Goal: Check status: Check status

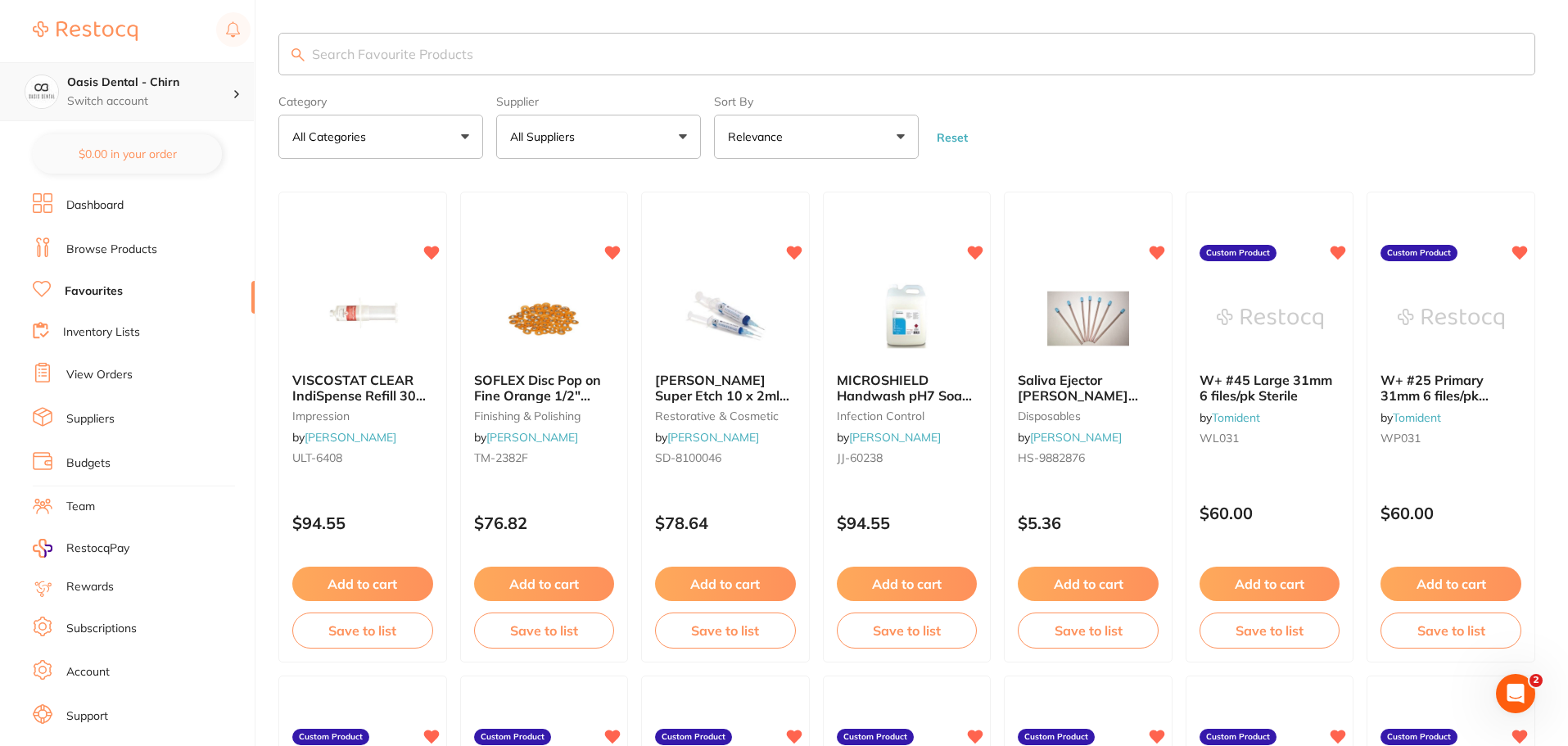
click at [133, 82] on h4 "Oasis Dental - Chirn" at bounding box center [150, 82] width 166 height 16
click at [166, 134] on h4 "Oasis Dental - Chirn" at bounding box center [144, 142] width 147 height 16
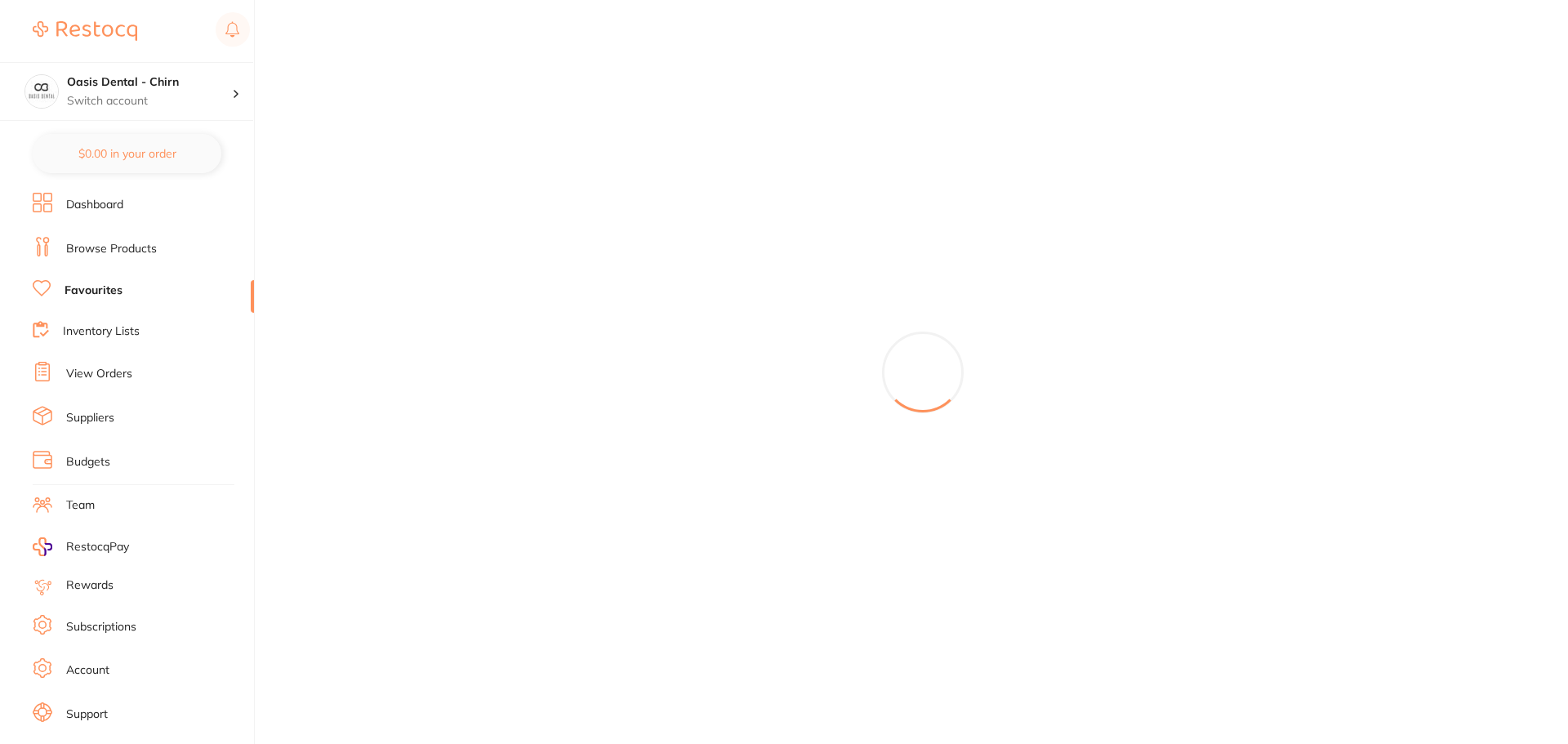
click at [114, 376] on link "View Orders" at bounding box center [99, 374] width 66 height 16
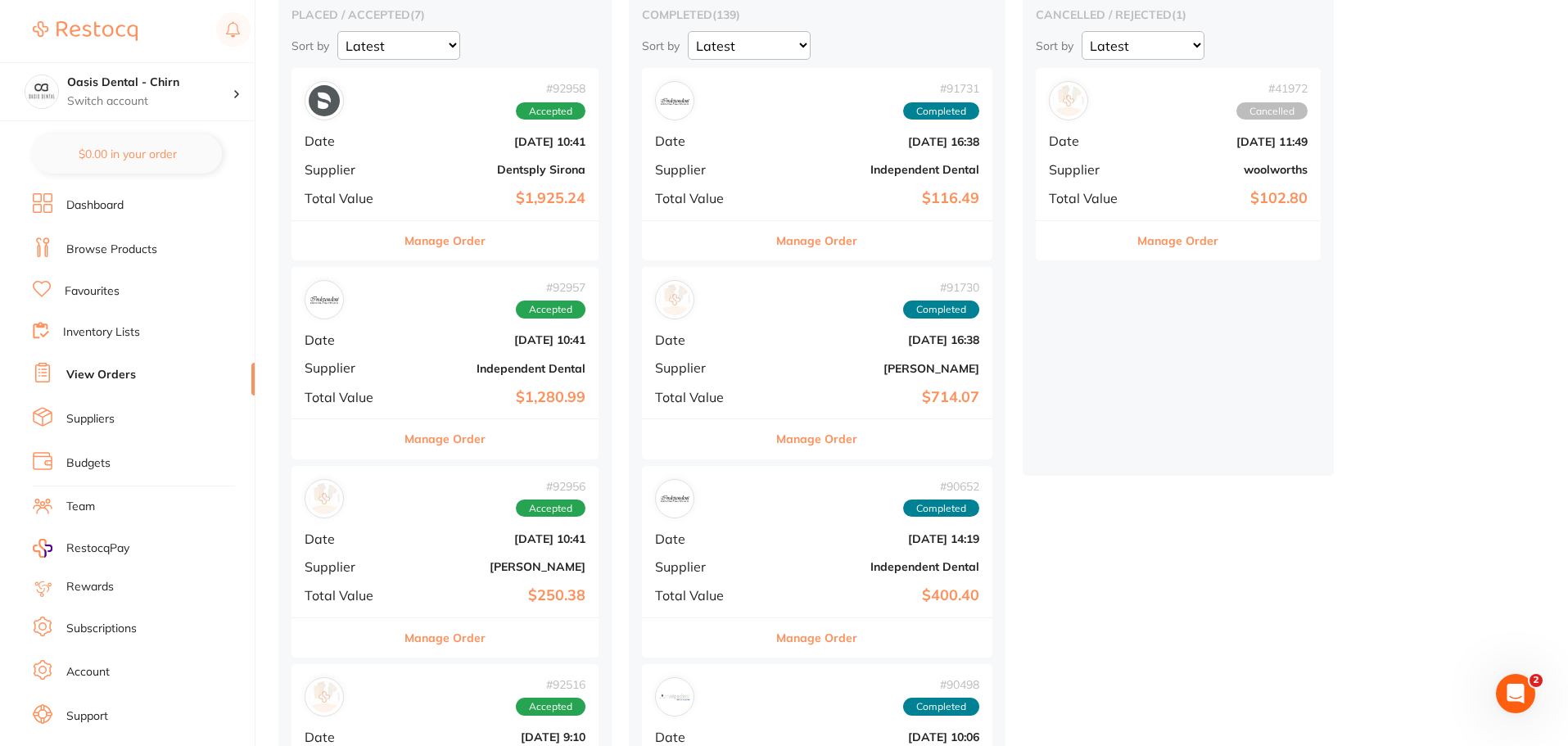
scroll to position [164, 0]
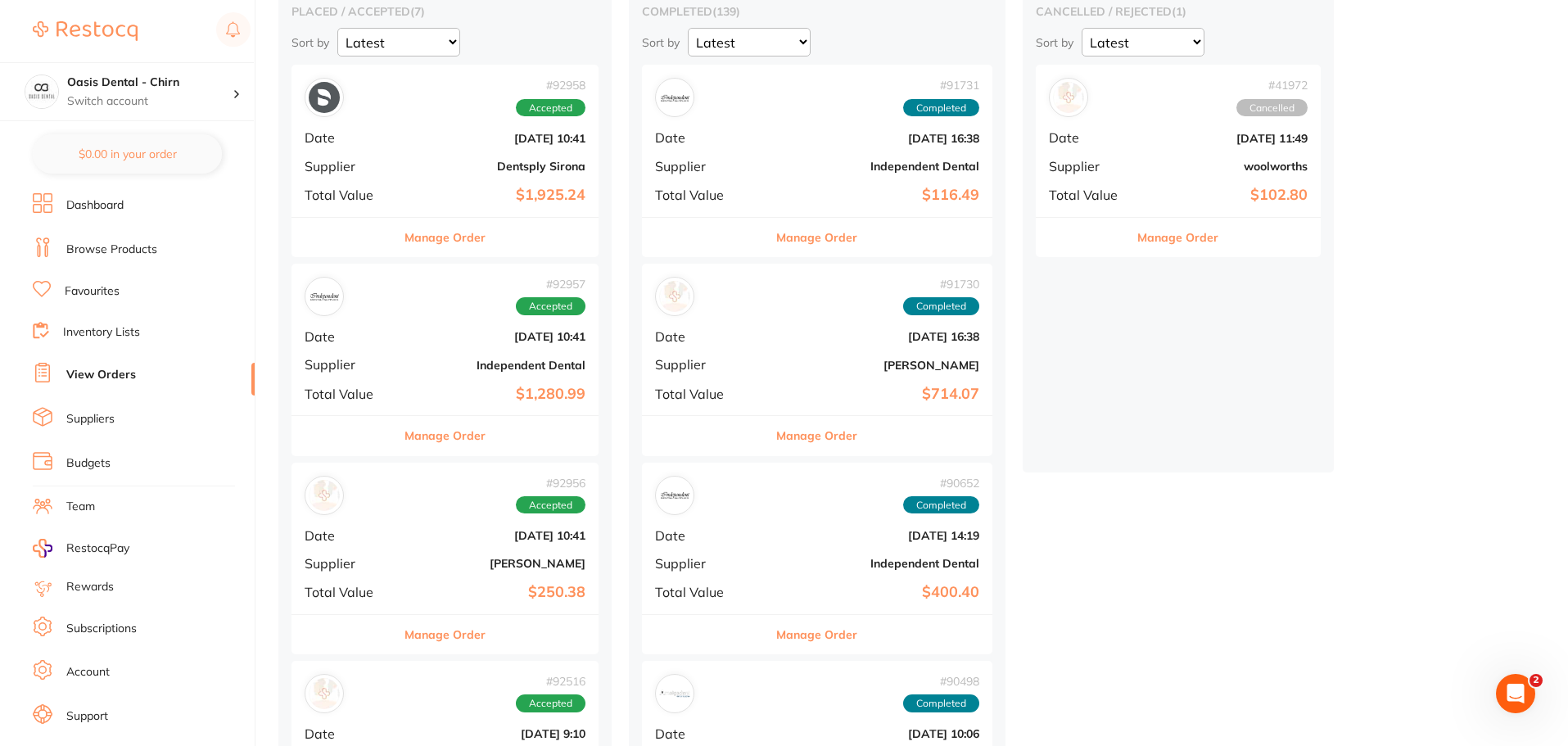
click at [481, 310] on div "# 92957 Accepted" at bounding box center [445, 297] width 281 height 39
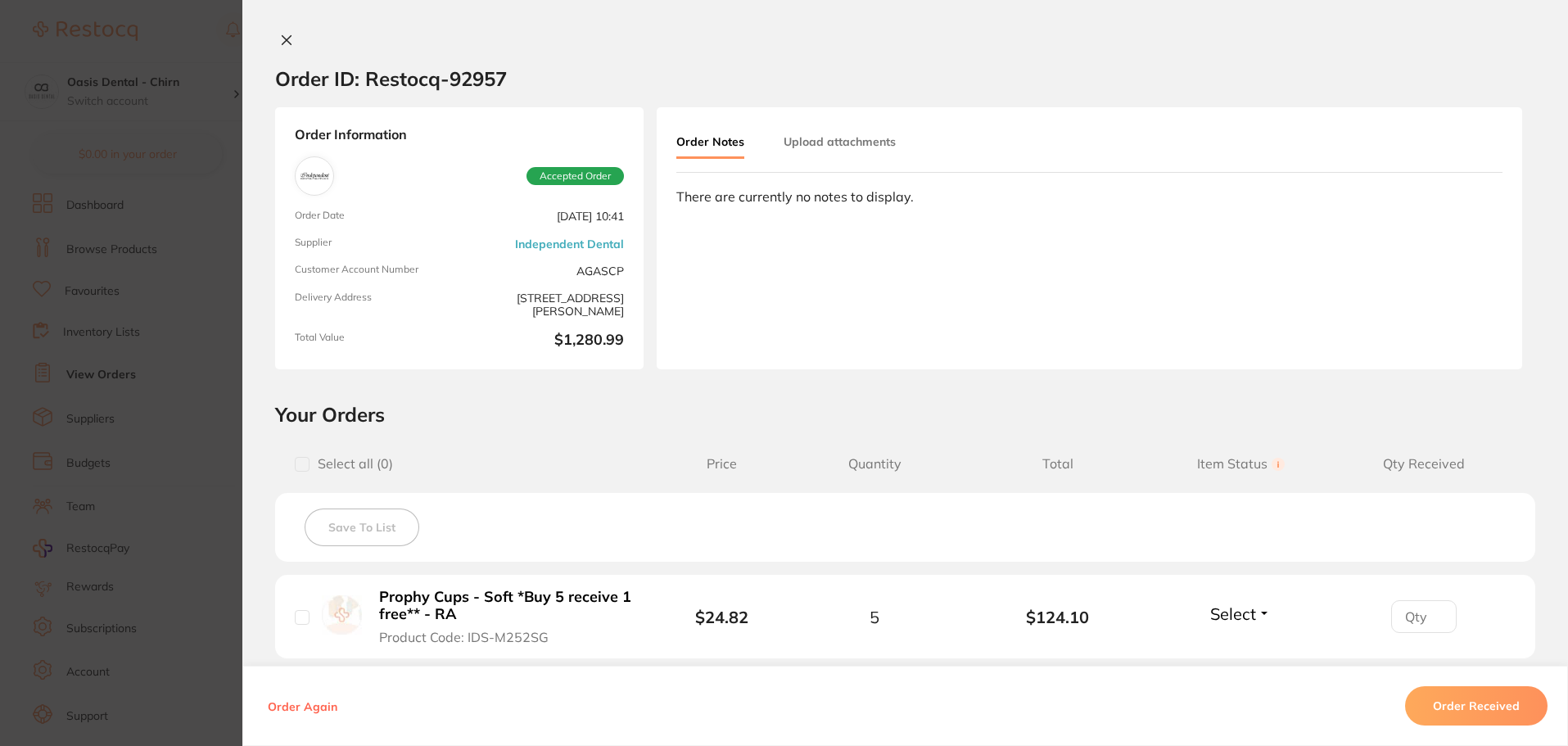
click at [286, 39] on icon at bounding box center [286, 39] width 13 height 13
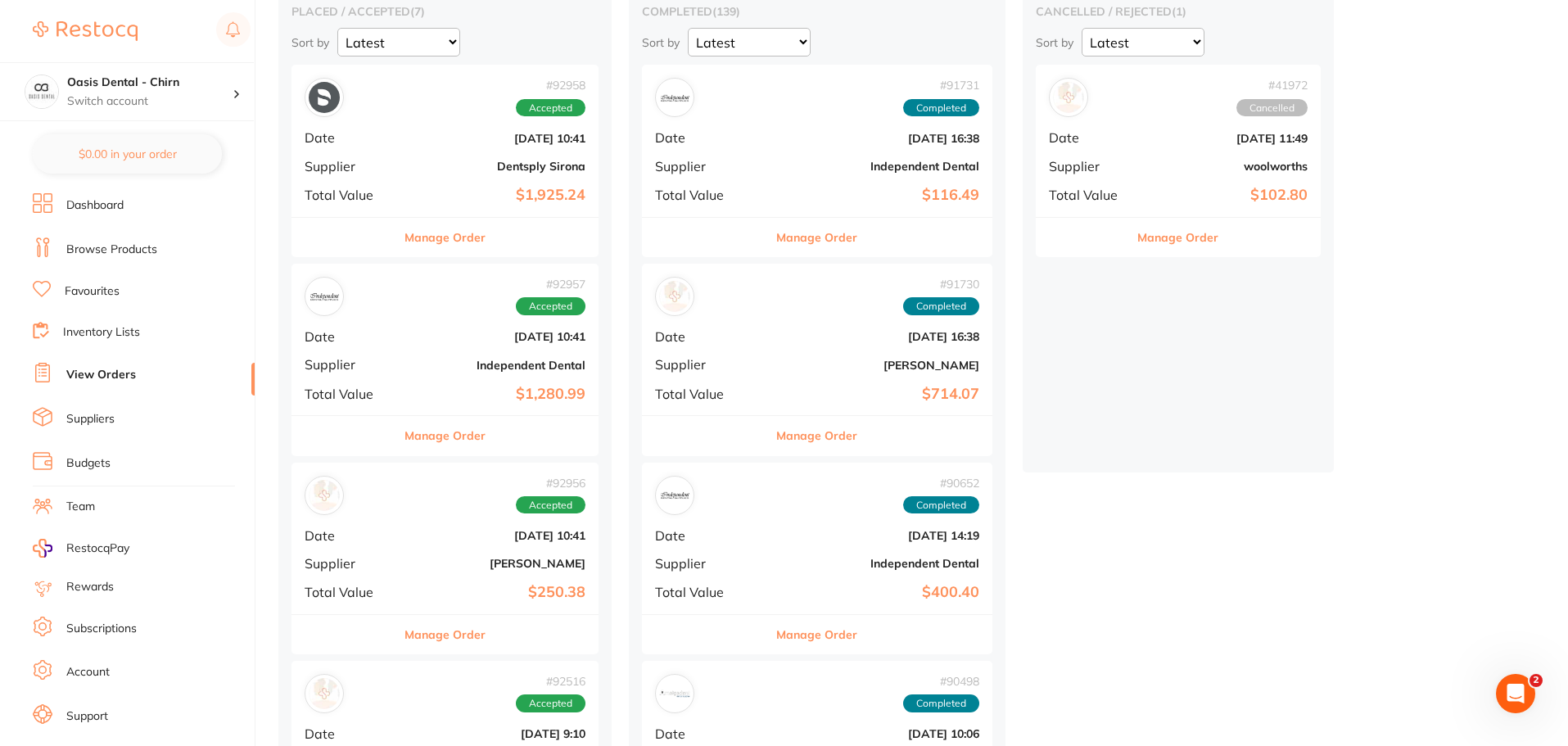
click at [421, 314] on div "# 92957 Accepted" at bounding box center [445, 297] width 281 height 39
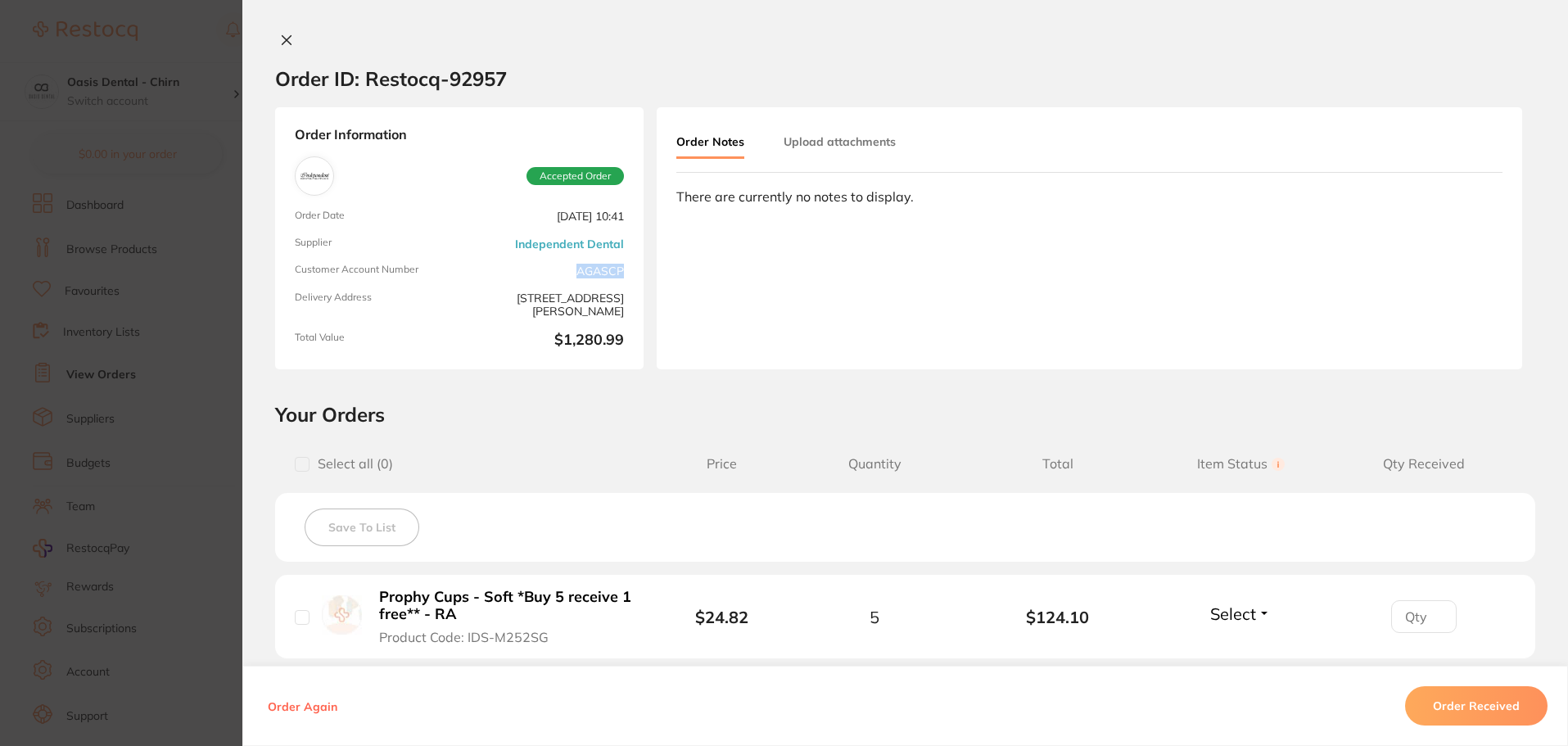
drag, startPoint x: 622, startPoint y: 272, endPoint x: 567, endPoint y: 271, distance: 55.0
click at [567, 271] on div "Order Information Accepted Order Order Date Sept 5 2025, 10:41 Supplier Indepen…" at bounding box center [459, 239] width 368 height 262
